Goal: Answer question/provide support

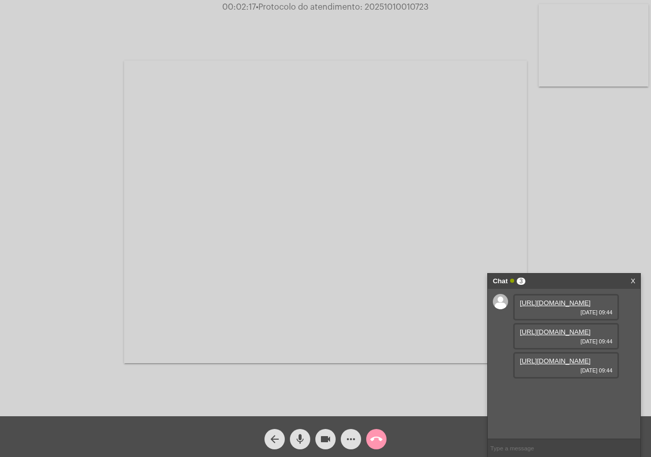
scroll to position [9, 0]
click at [553, 306] on link "https://neft-transfer-bucket.s3.amazonaws.com/temp-64993874-f4a8-7d1c-d4c0-6674…" at bounding box center [555, 303] width 71 height 8
click at [572, 335] on link "https://neft-transfer-bucket.s3.amazonaws.com/temp-4824acb2-ada3-2740-e866-8528…" at bounding box center [555, 332] width 71 height 8
click at [564, 364] on link "https://neft-transfer-bucket.s3.amazonaws.com/temp-86c04f4e-2037-763d-bb7b-53be…" at bounding box center [555, 361] width 71 height 8
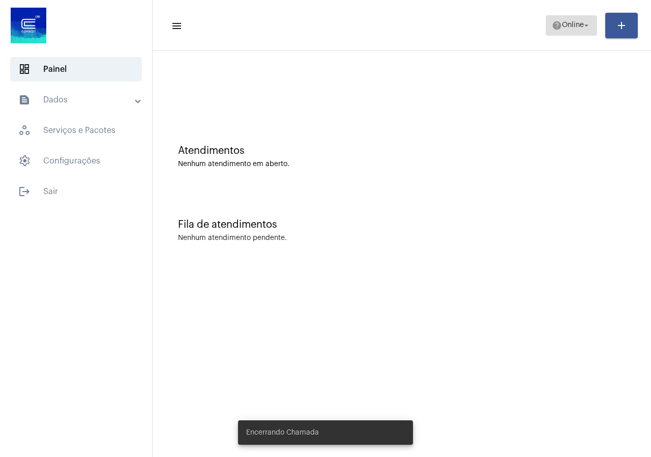
click at [571, 31] on span "help Online arrow_drop_down" at bounding box center [571, 25] width 39 height 18
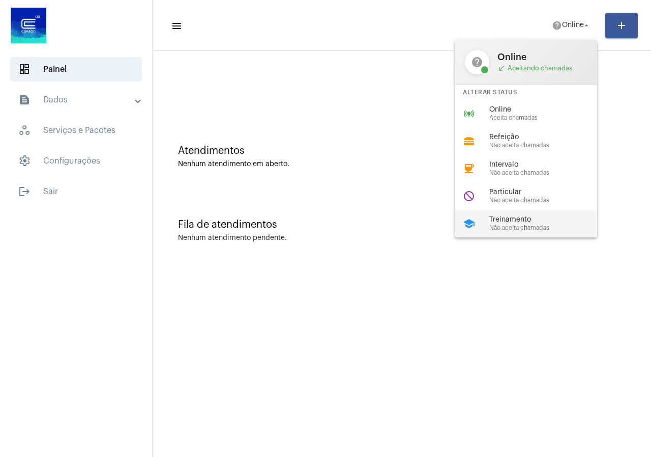
click at [533, 229] on span "Não aceita chamadas" at bounding box center [548, 227] width 116 height 7
